Goal: Information Seeking & Learning: Learn about a topic

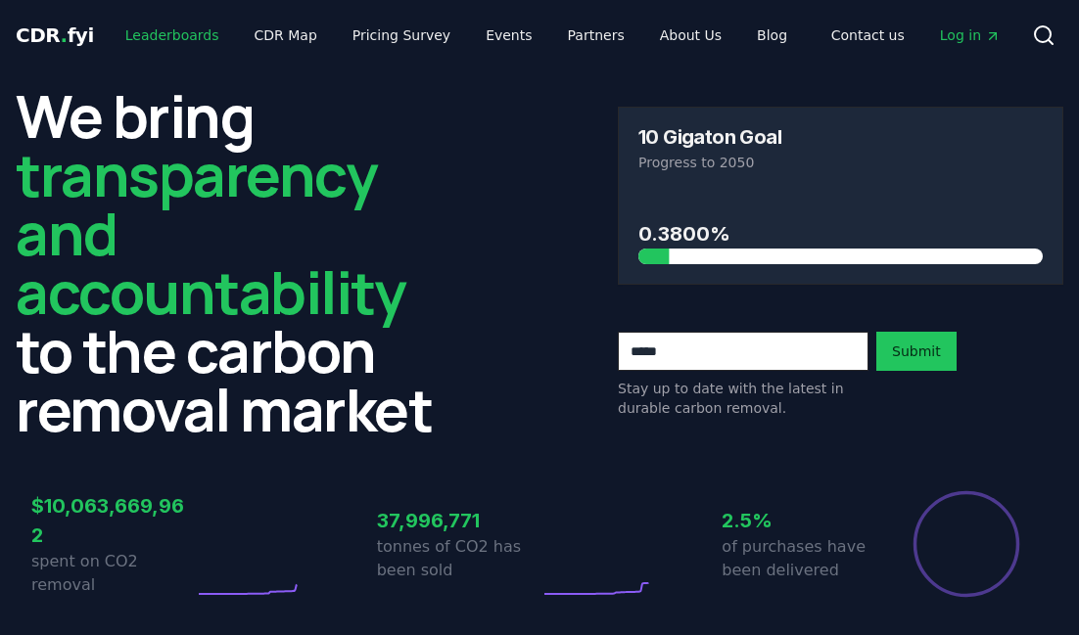
click at [174, 35] on link "Leaderboards" at bounding box center [172, 35] width 125 height 35
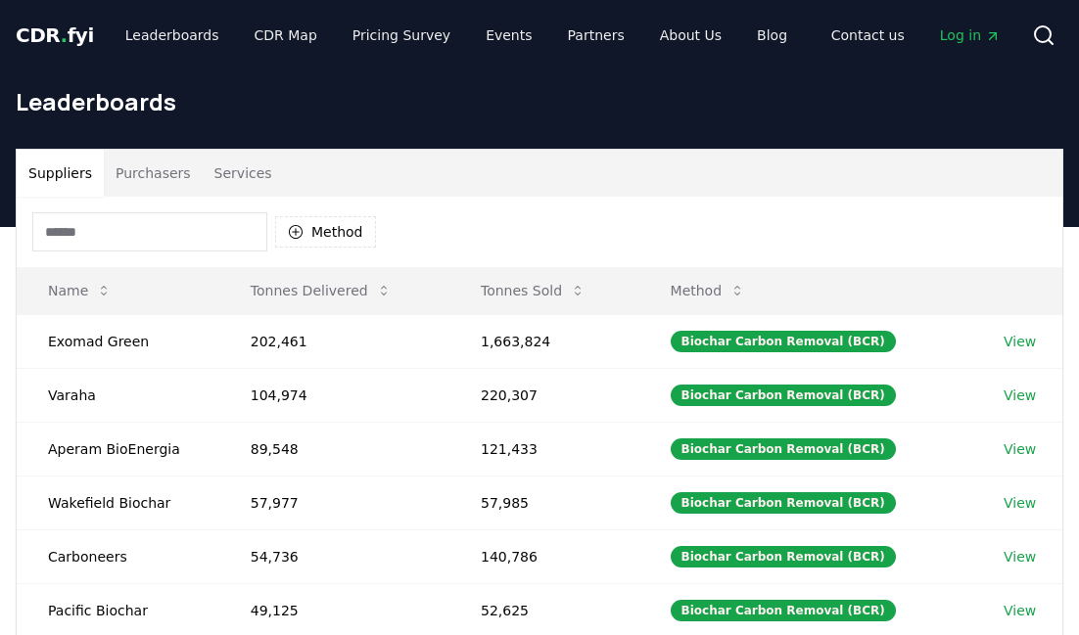
click at [176, 228] on input at bounding box center [149, 231] width 235 height 39
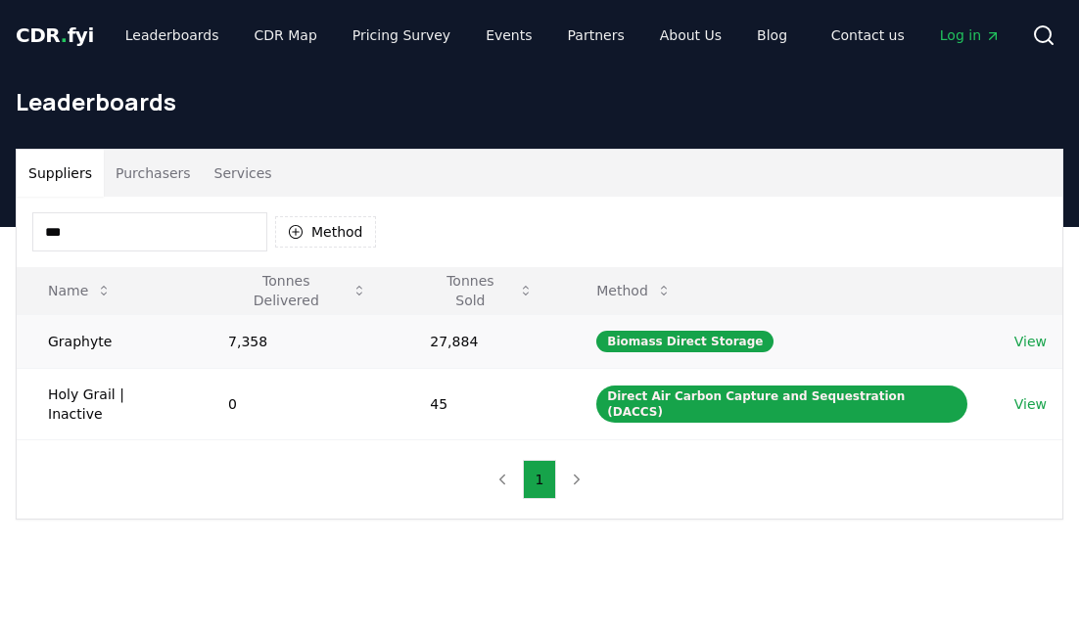
type input "***"
click at [1028, 338] on link "View" at bounding box center [1030, 342] width 32 height 20
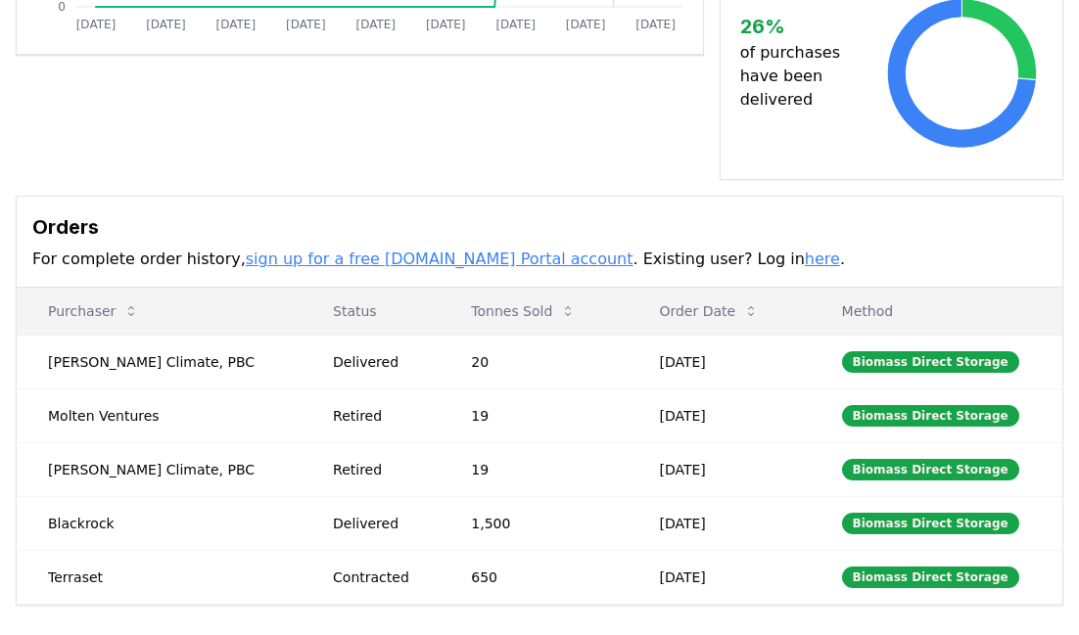
scroll to position [720, 0]
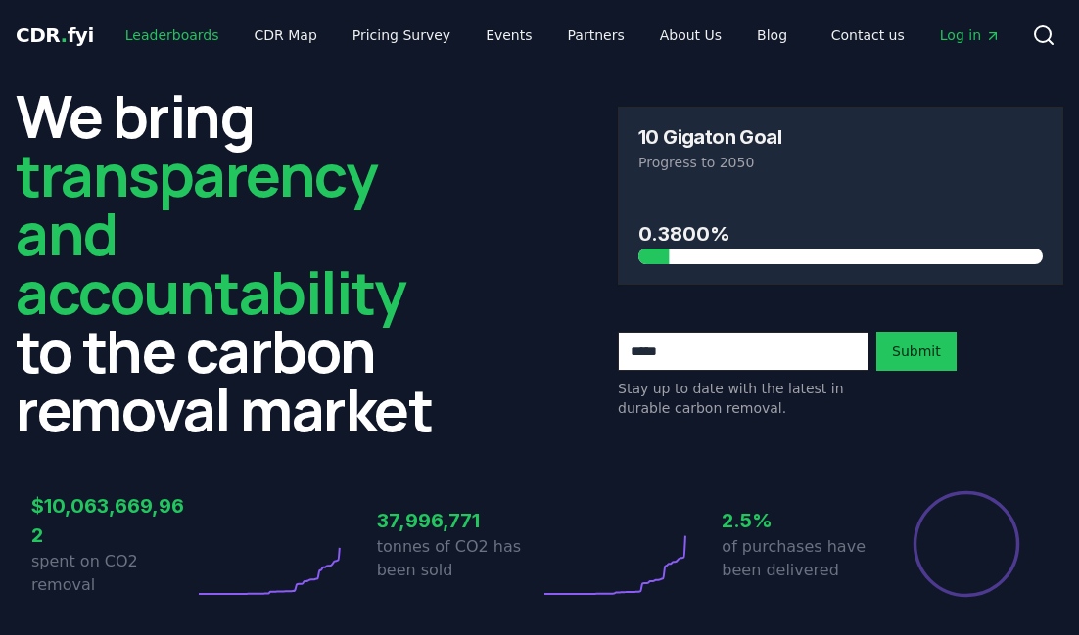
click at [175, 36] on link "Leaderboards" at bounding box center [172, 35] width 125 height 35
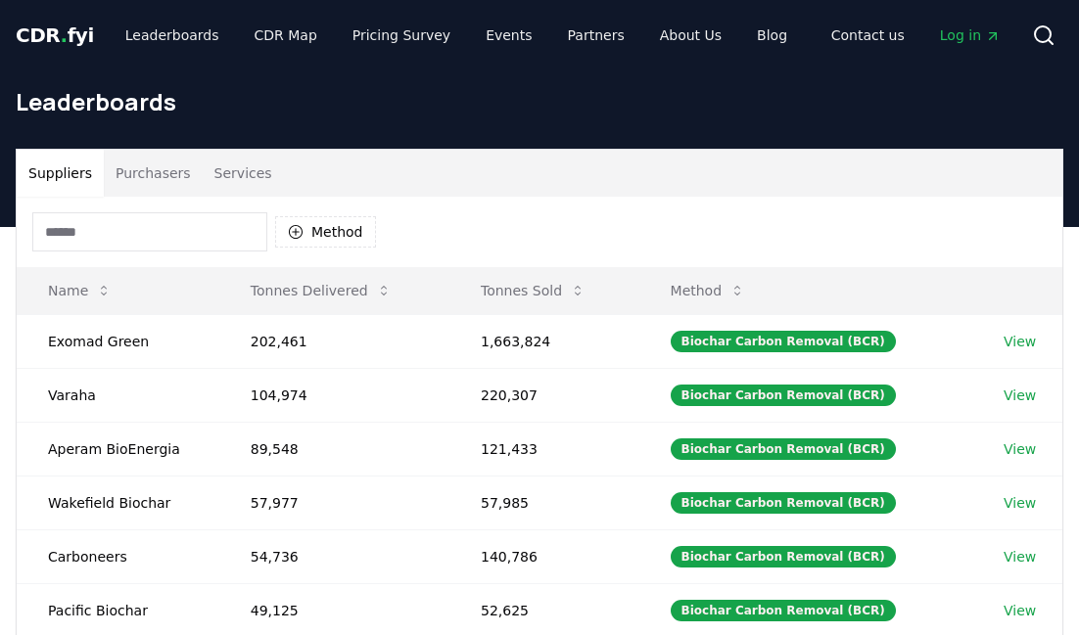
click at [176, 239] on input at bounding box center [149, 231] width 235 height 39
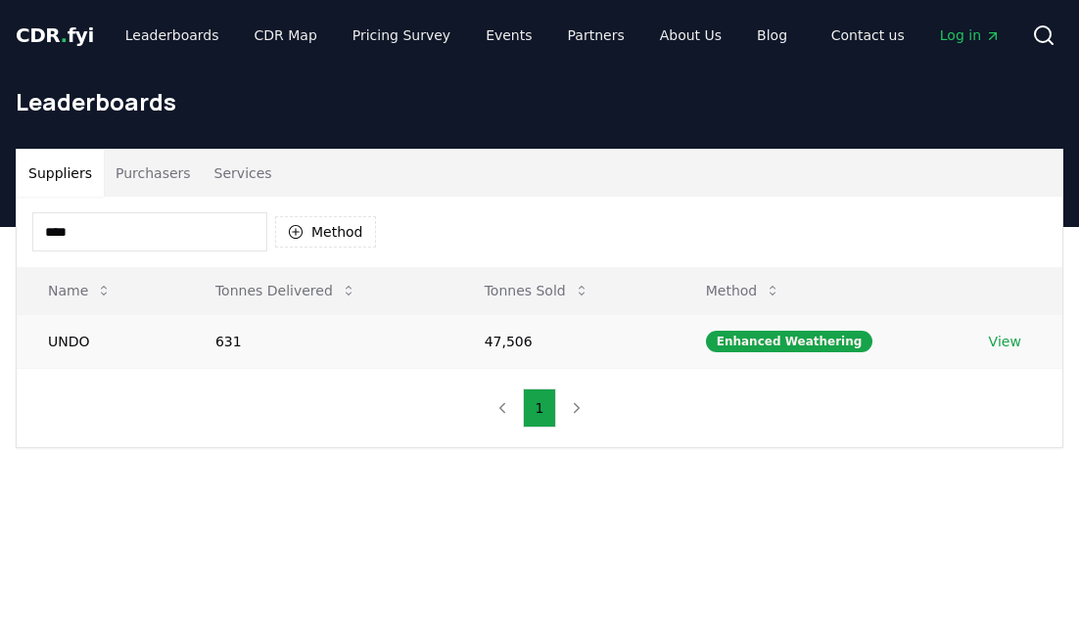
type input "****"
click at [997, 351] on td "View" at bounding box center [1010, 341] width 105 height 54
click at [1002, 341] on link "View" at bounding box center [1005, 342] width 32 height 20
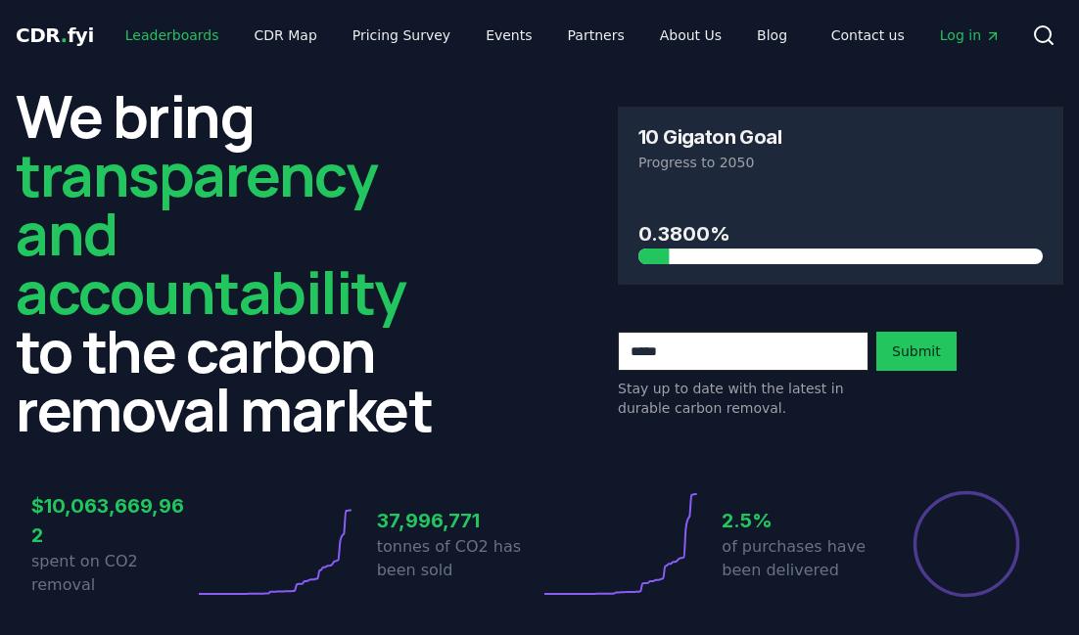
click at [153, 34] on link "Leaderboards" at bounding box center [172, 35] width 125 height 35
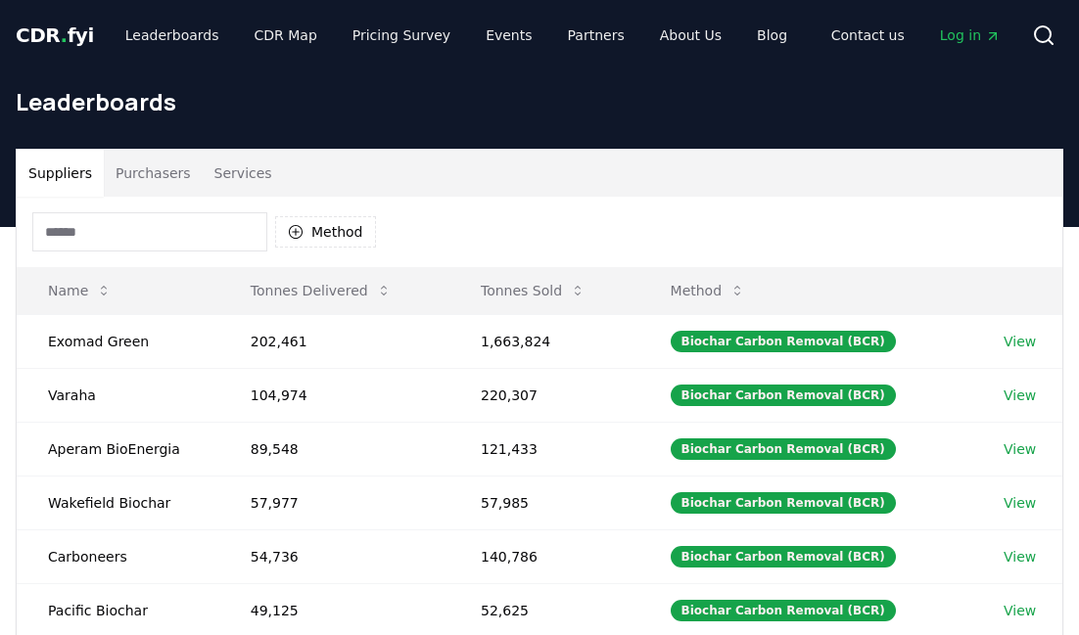
click at [185, 227] on input at bounding box center [149, 231] width 235 height 39
click at [564, 221] on div "Method" at bounding box center [540, 232] width 1046 height 70
